Goal: Communication & Community: Answer question/provide support

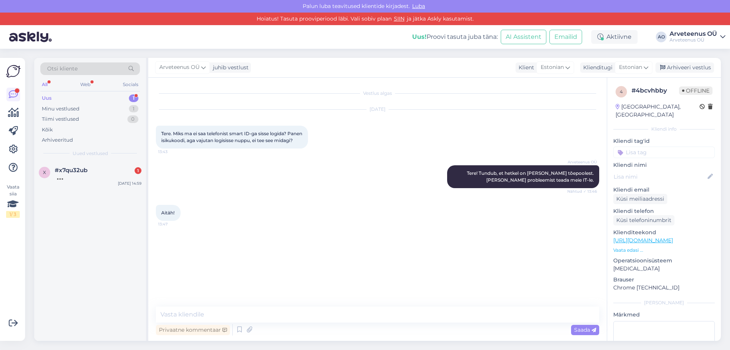
click at [67, 97] on div "Uus 1" at bounding box center [90, 98] width 100 height 11
click at [70, 182] on div "x #x7qu32ub 1 Panen IK ja nagu miskit ei toimu [DATE] 14:59" at bounding box center [90, 174] width 112 height 27
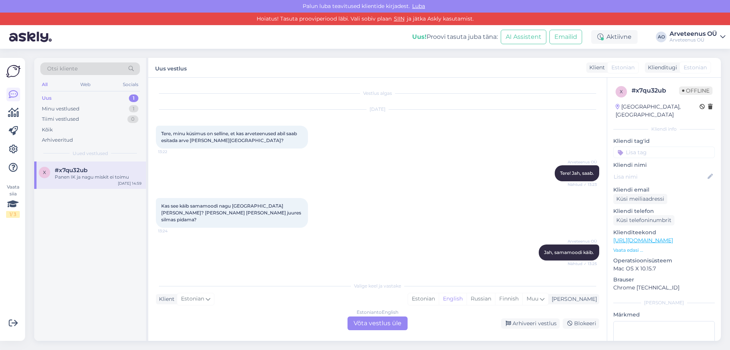
scroll to position [1827, 0]
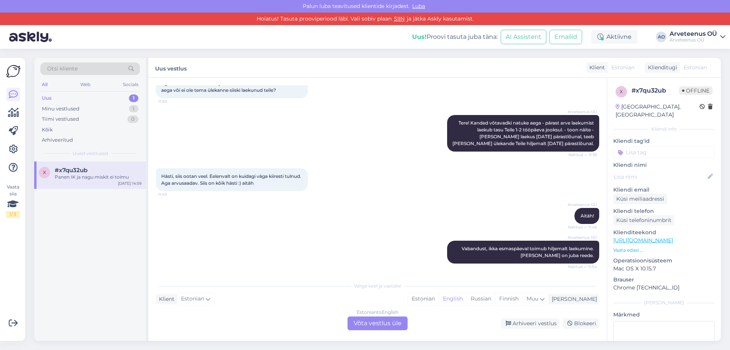
click at [77, 222] on div "x #x7qu32ub Panen IK ja nagu miskit ei toimu [DATE] 14:59" at bounding box center [90, 251] width 112 height 180
click at [81, 107] on div "Minu vestlused 1" at bounding box center [90, 108] width 100 height 11
click at [68, 175] on div "Aitäh!" at bounding box center [98, 176] width 87 height 7
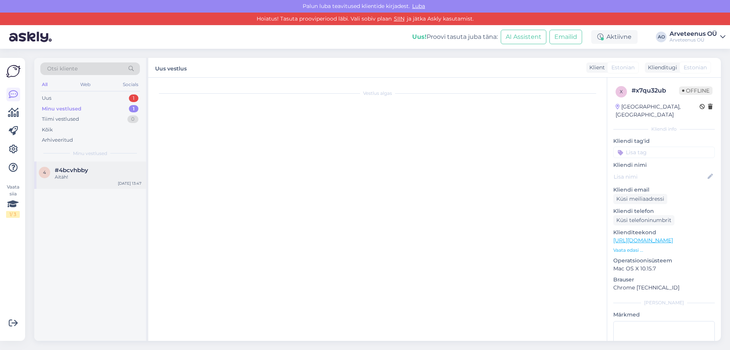
scroll to position [0, 0]
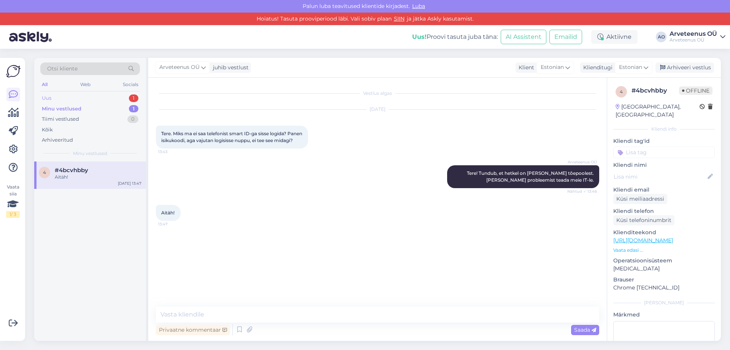
click at [69, 100] on div "Uus 1" at bounding box center [90, 98] width 100 height 11
click at [86, 175] on div "Panen IK ja nagu miskit ei toimu" at bounding box center [98, 176] width 87 height 7
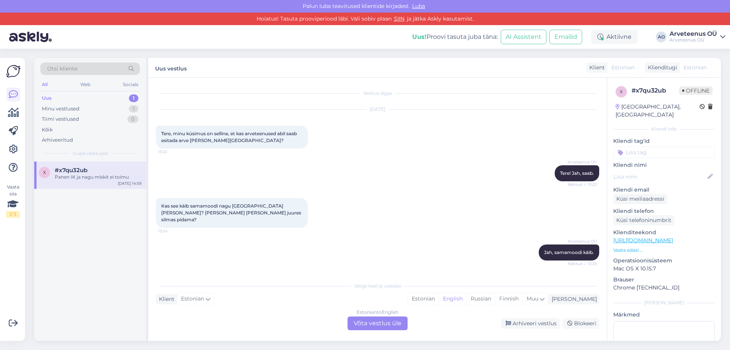
scroll to position [1827, 0]
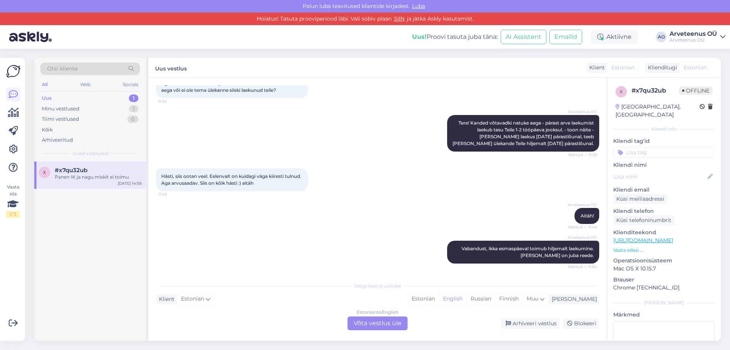
click at [80, 171] on span "#x7qu32ub" at bounding box center [71, 170] width 33 height 7
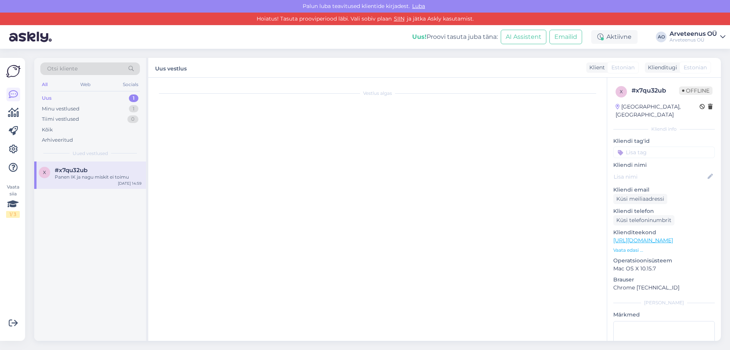
scroll to position [0, 0]
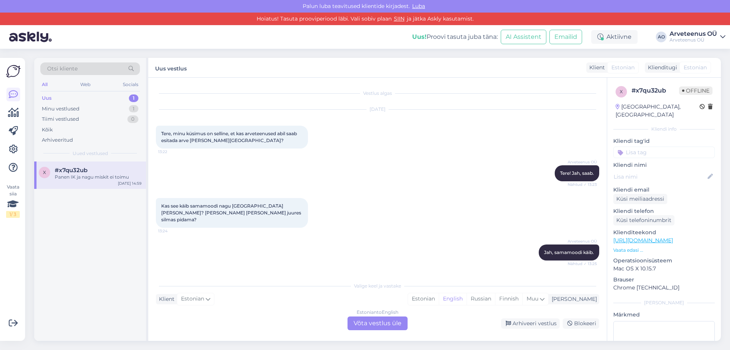
click at [80, 219] on div "x #x7qu32ub Panen IK ja nagu miskit ei toimu [DATE] 14:59" at bounding box center [90, 251] width 112 height 180
click at [73, 99] on div "Uus 1" at bounding box center [90, 98] width 100 height 11
click at [79, 174] on div "Panen IK ja nagu miskit ei toimu" at bounding box center [98, 176] width 87 height 7
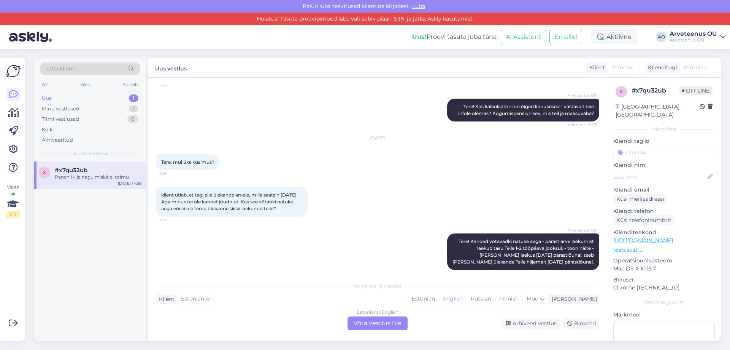
scroll to position [1827, 0]
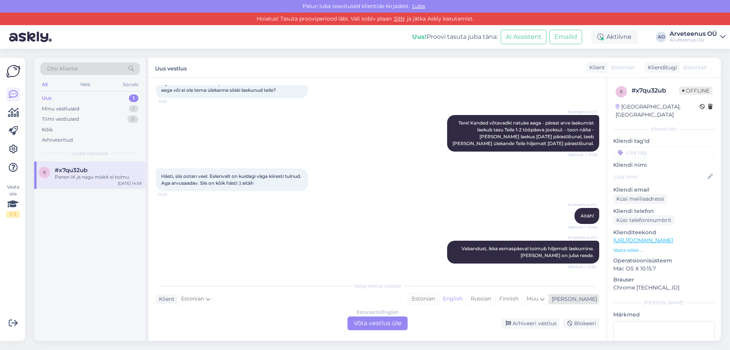
click at [439, 299] on div "Estonian" at bounding box center [423, 298] width 31 height 11
click at [384, 322] on div "Estonian to Estonian Võta vestlus üle" at bounding box center [378, 323] width 60 height 14
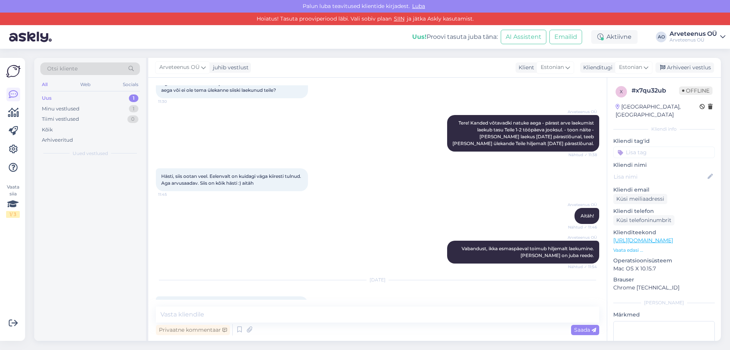
scroll to position [1798, 0]
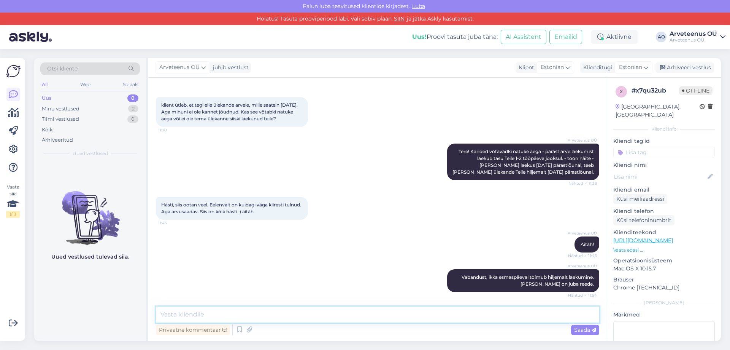
click at [362, 312] on textarea at bounding box center [378, 314] width 444 height 16
type textarea "Tere! [PERSON_NAME] on tõesti smart-id sisselogimisel tõrked, oleme probleemist…"
click at [586, 329] on span "Saada" at bounding box center [585, 329] width 22 height 7
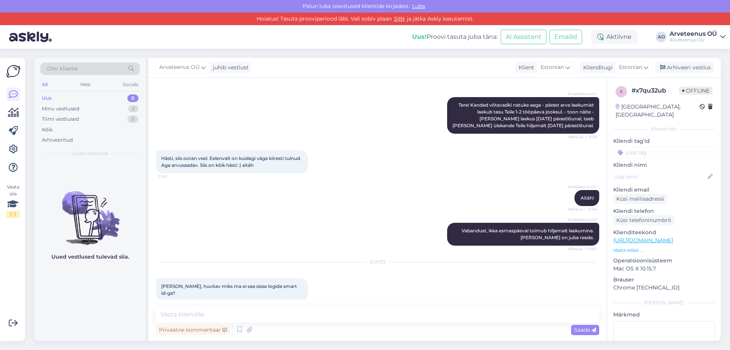
click at [120, 302] on div "Uued vestlused tulevad siia." at bounding box center [90, 251] width 112 height 180
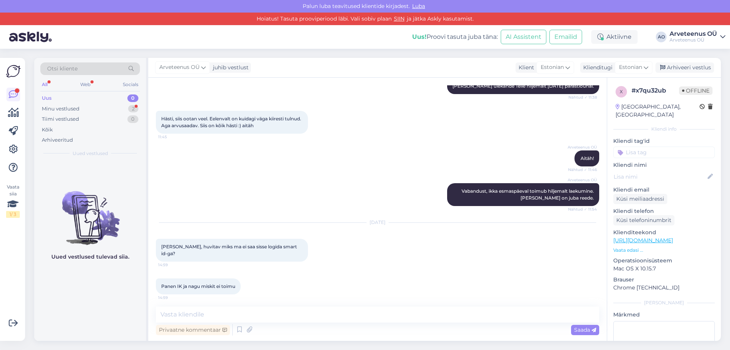
click at [111, 309] on div "Uued vestlused tulevad siia." at bounding box center [90, 251] width 112 height 180
click at [223, 317] on textarea at bounding box center [378, 314] width 444 height 16
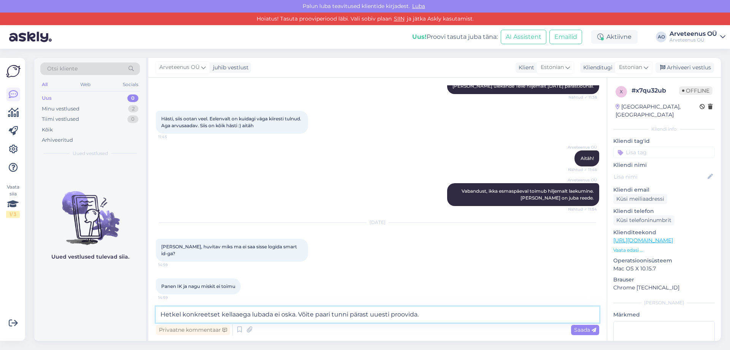
click at [251, 315] on textarea "Hetkel konkreetset kellaaega lubada ei oska. Võite paari tunni pärast uuesti pr…" at bounding box center [378, 314] width 444 height 16
type textarea "Hetkel konkreetset kellaaega kahjuks lubada ei oska. Võite paari tunni pärast u…"
click at [466, 320] on textarea "Hetkel konkreetset kellaaega kahjuks lubada ei oska. Võite paari tunni pärast u…" at bounding box center [378, 314] width 444 height 16
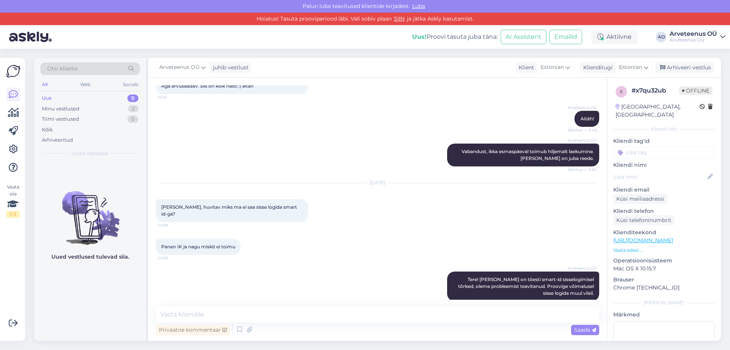
click at [129, 300] on div "Uued vestlused tulevad siia." at bounding box center [90, 251] width 112 height 180
click at [120, 275] on div "Uued vestlused tulevad siia." at bounding box center [90, 251] width 112 height 180
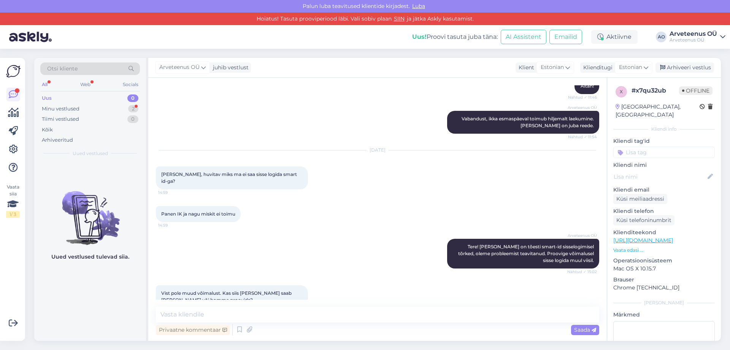
click at [103, 328] on div "Uued vestlused tulevad siia." at bounding box center [90, 251] width 112 height 180
click at [72, 111] on div "Minu vestlused" at bounding box center [61, 109] width 38 height 8
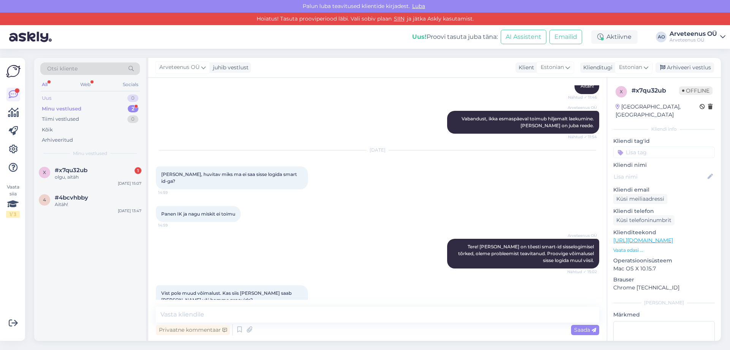
click at [70, 101] on div "Uus 0" at bounding box center [90, 98] width 100 height 11
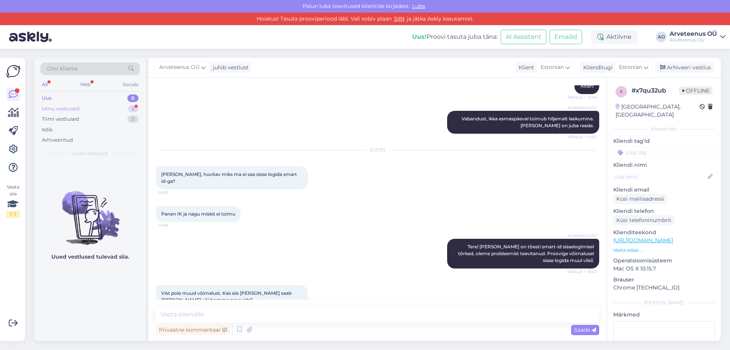
click at [61, 108] on div "Minu vestlused" at bounding box center [61, 109] width 38 height 8
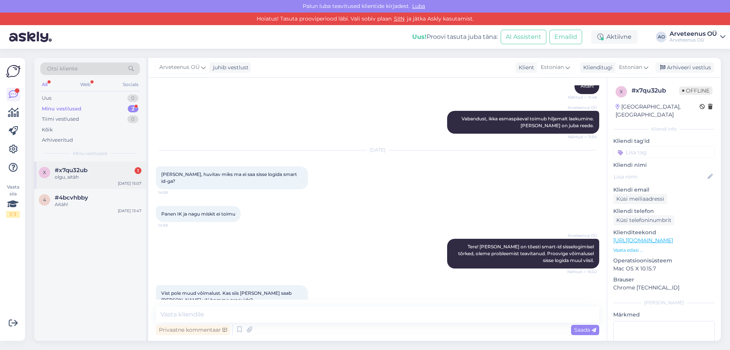
click at [72, 180] on div "x #x7qu32ub 1 olgu, aitäh [DATE] 15:07" at bounding box center [90, 174] width 112 height 27
click at [75, 249] on div "x #x7qu32ub olgu, aitäh [DATE] 15:07 4 #4bcvhbby Aitäh! [DATE] 13:47" at bounding box center [90, 251] width 112 height 180
click at [83, 209] on div "4 #4bcvhbby Aitäh! [DATE] 13:47" at bounding box center [90, 202] width 112 height 27
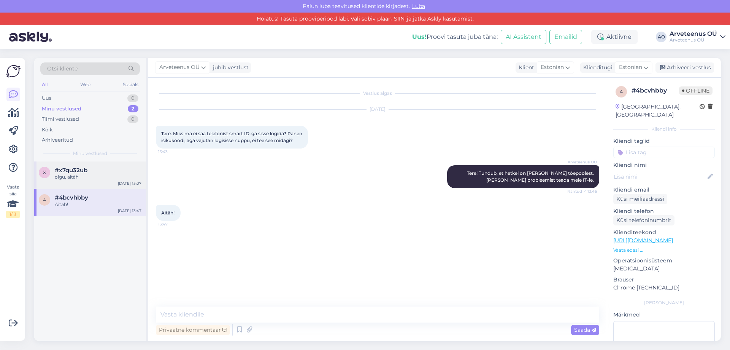
click at [78, 178] on div "olgu, aitäh" at bounding box center [98, 176] width 87 height 7
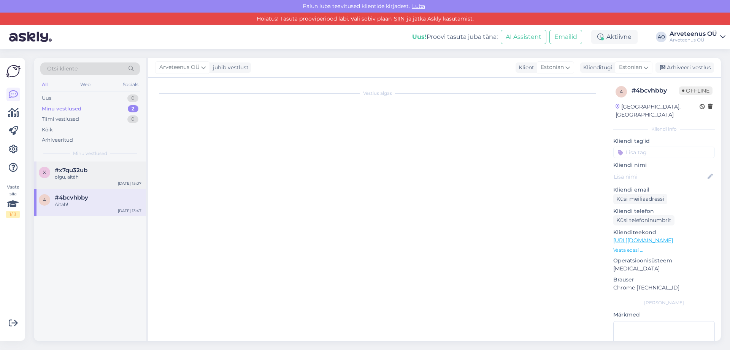
scroll to position [1957, 0]
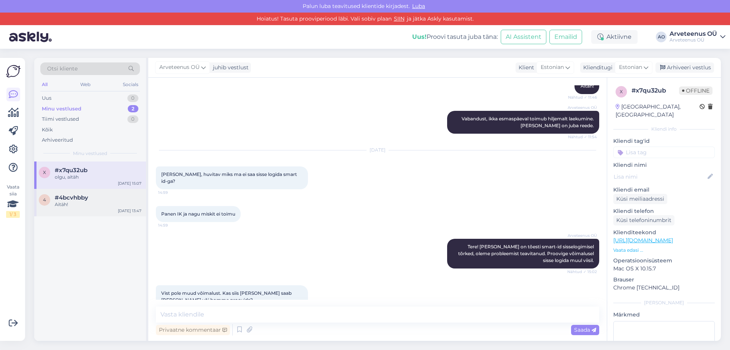
click at [72, 200] on span "#4bcvhbby" at bounding box center [71, 197] width 33 height 7
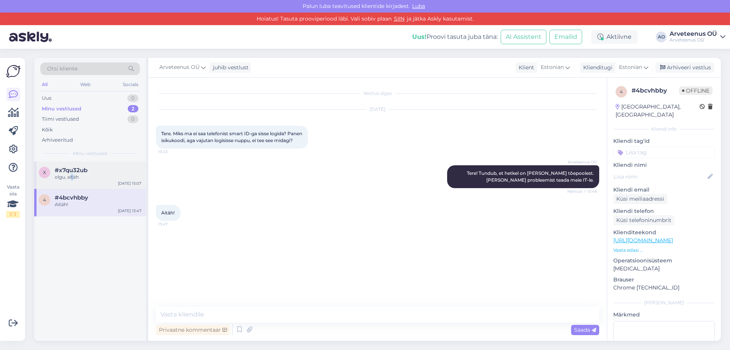
click at [73, 176] on div "olgu, aitäh" at bounding box center [98, 176] width 87 height 7
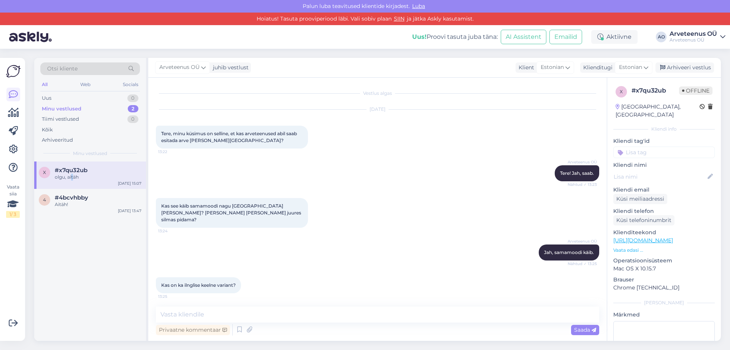
scroll to position [1957, 0]
